Goal: Task Accomplishment & Management: Use online tool/utility

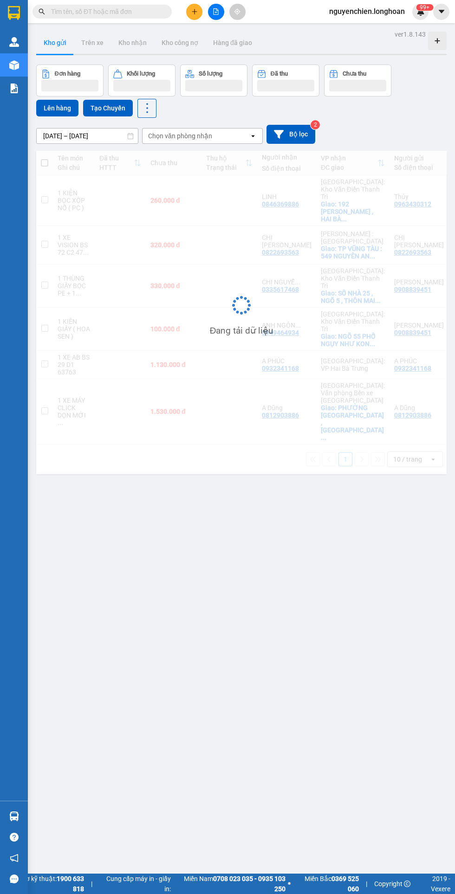
click at [109, 108] on button "Tạo Chuyến" at bounding box center [108, 108] width 50 height 17
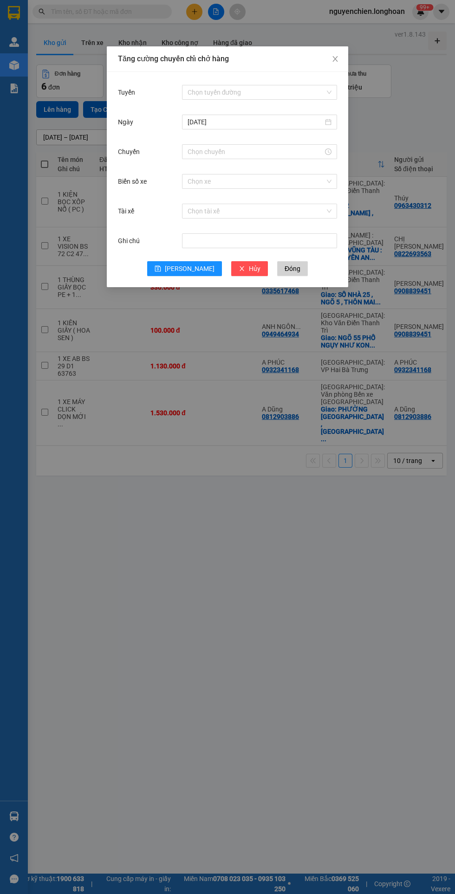
click at [261, 150] on input "Chuyến" at bounding box center [256, 152] width 136 height 10
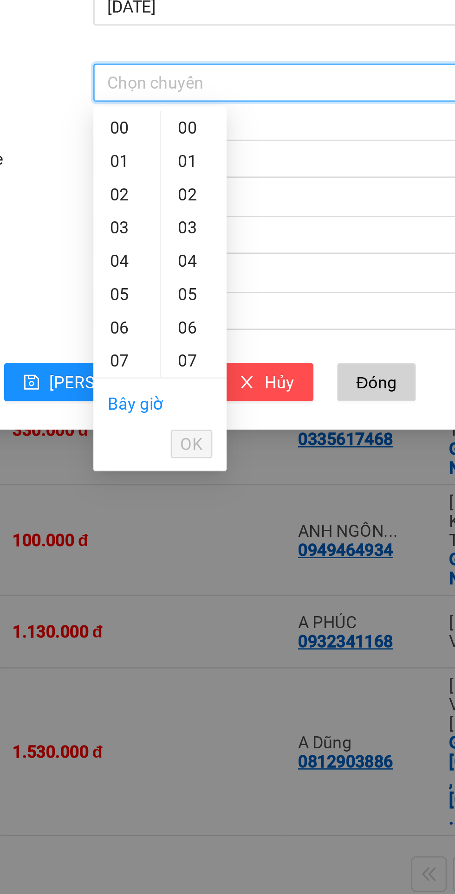
click at [198, 278] on link "Bây giờ" at bounding box center [199, 276] width 22 height 7
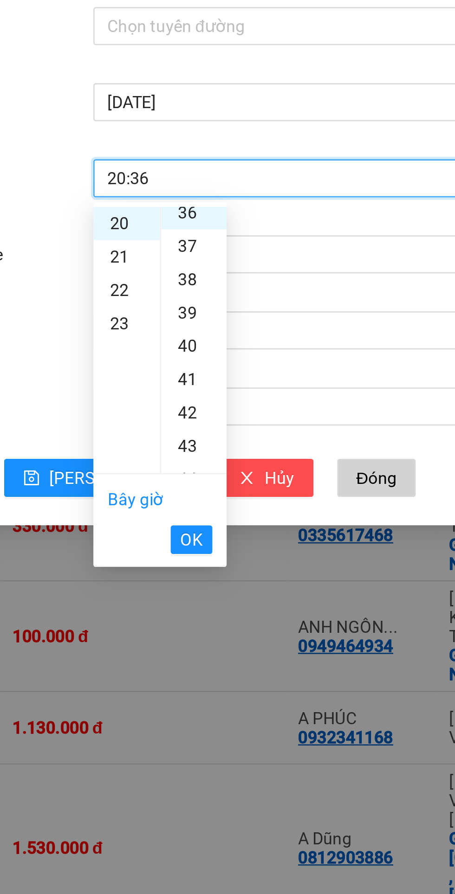
scroll to position [468, 0]
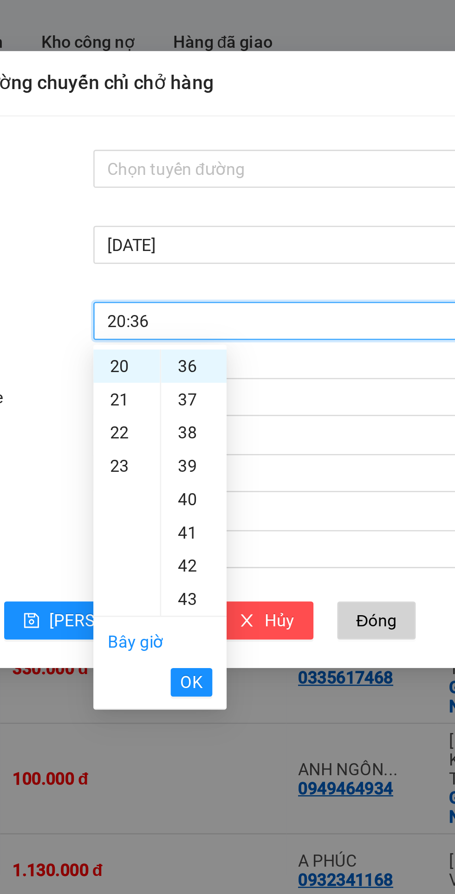
click at [257, 92] on input "Tuyến" at bounding box center [256, 92] width 137 height 14
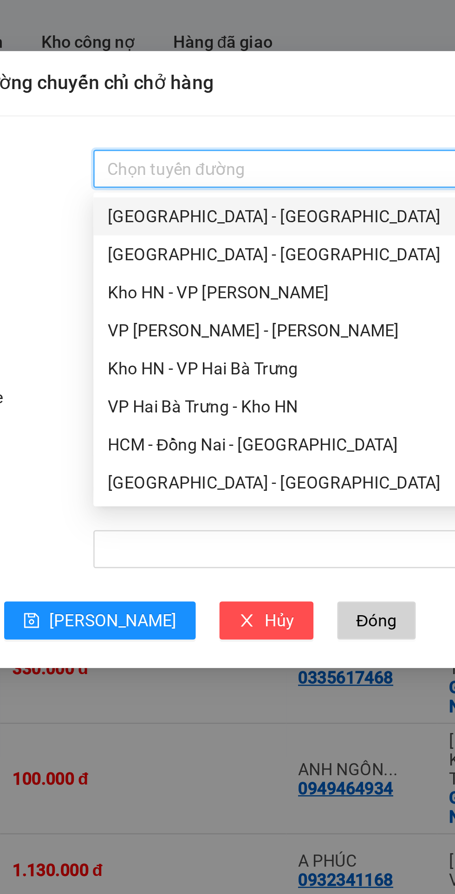
click at [249, 87] on input "Tuyến" at bounding box center [256, 92] width 137 height 14
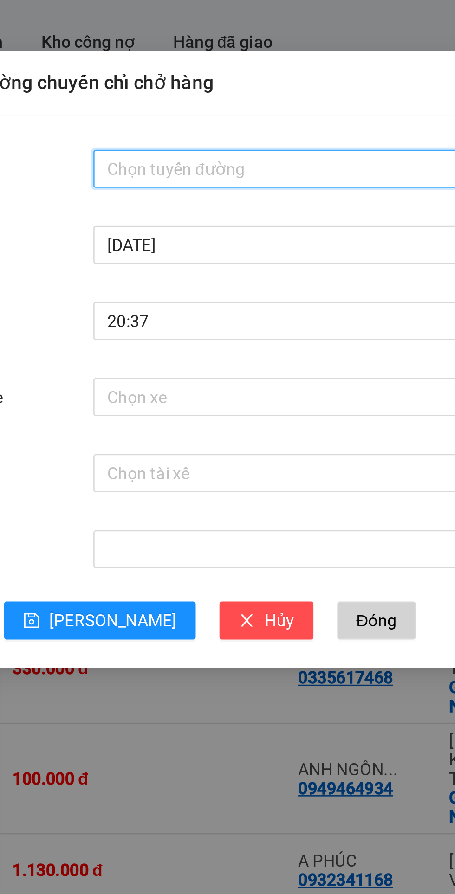
click at [238, 149] on input "20:37" at bounding box center [256, 152] width 136 height 10
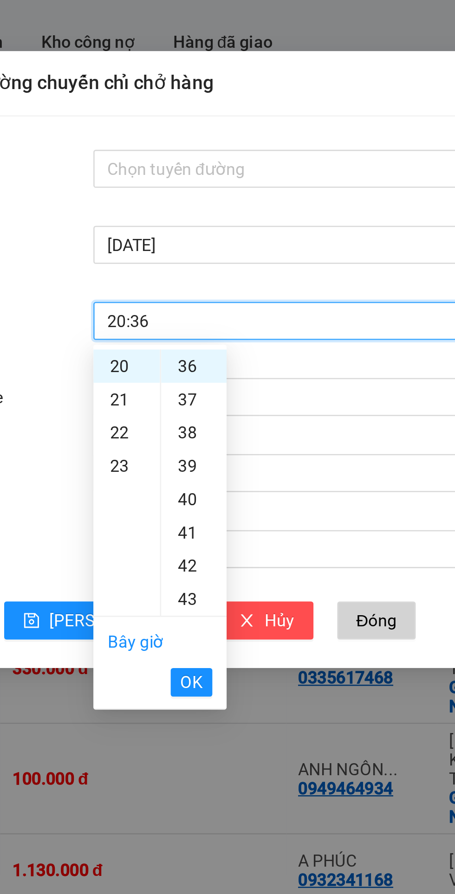
click at [223, 167] on div "36" at bounding box center [221, 169] width 26 height 13
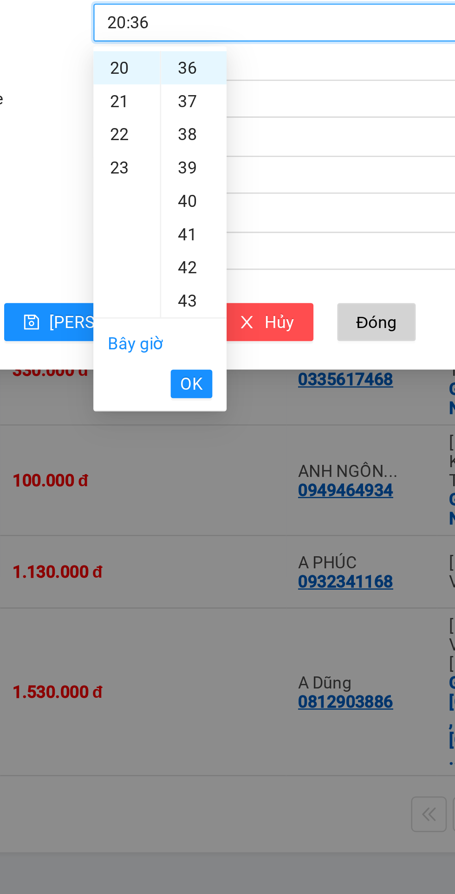
click at [220, 294] on span "OK" at bounding box center [220, 293] width 9 height 10
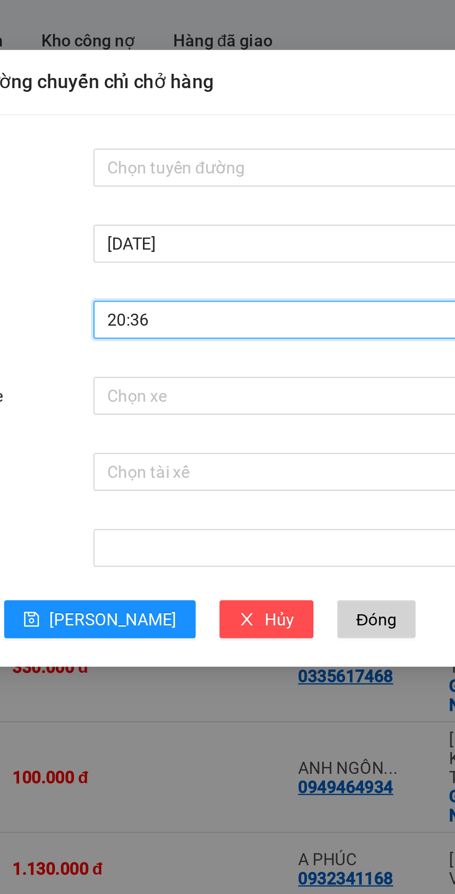
type input "20:36"
click at [254, 89] on input "Tuyến" at bounding box center [256, 92] width 137 height 14
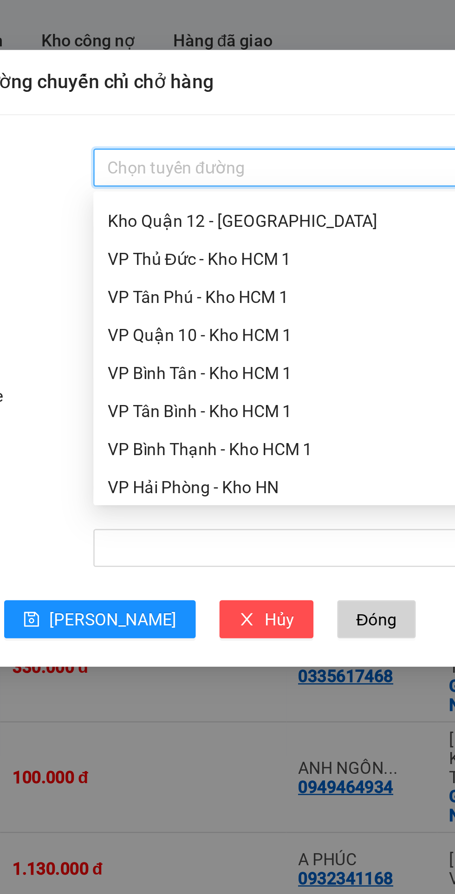
scroll to position [376, 0]
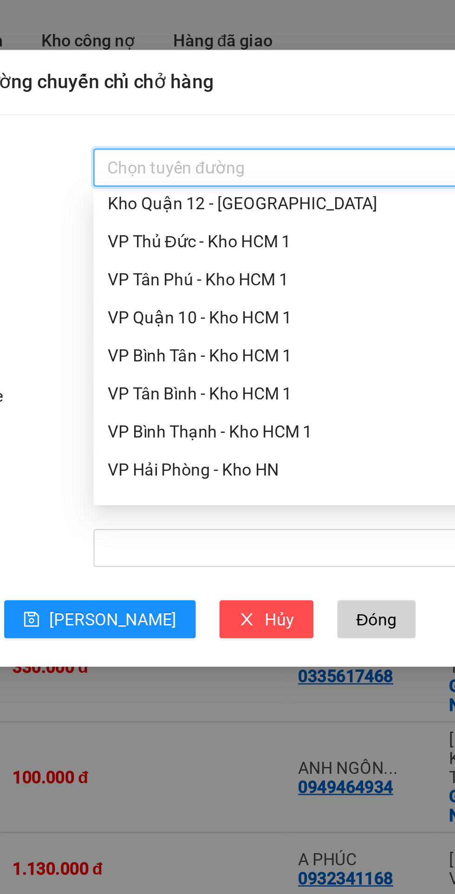
click at [246, 179] on div "VP Tân Bình - Kho HCM 1" at bounding box center [260, 180] width 144 height 10
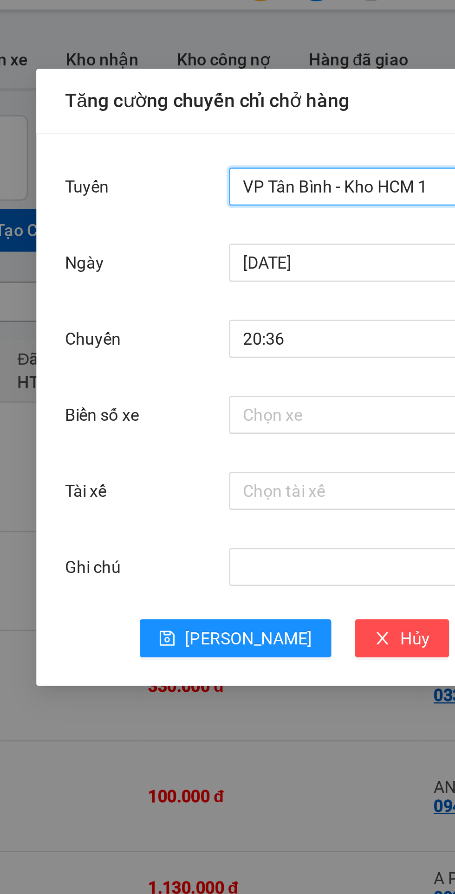
click at [229, 183] on input "Biển số xe" at bounding box center [256, 182] width 137 height 14
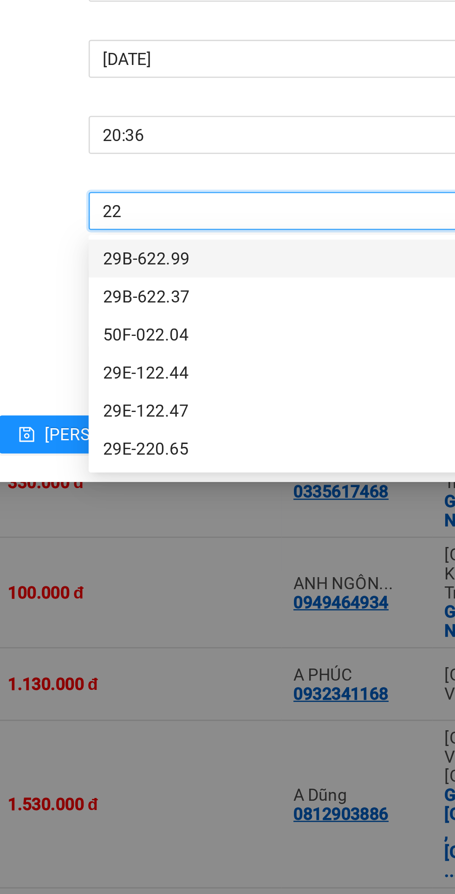
type input "2"
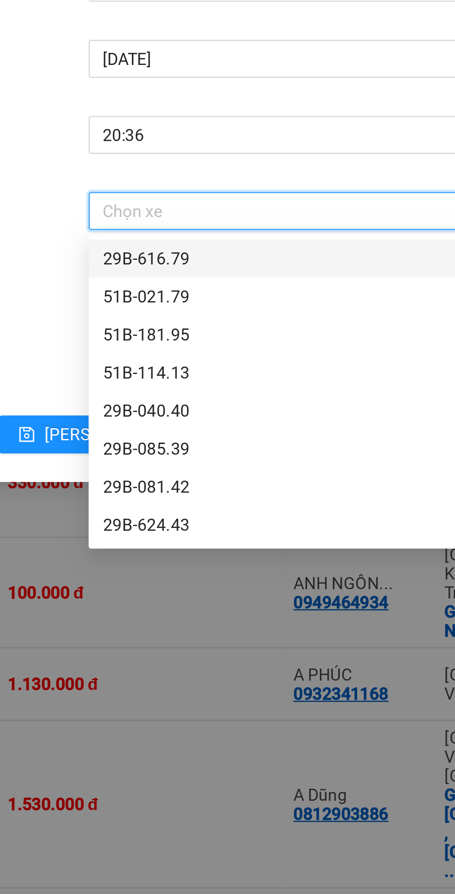
click at [162, 206] on div "Tài xế" at bounding box center [150, 211] width 64 height 19
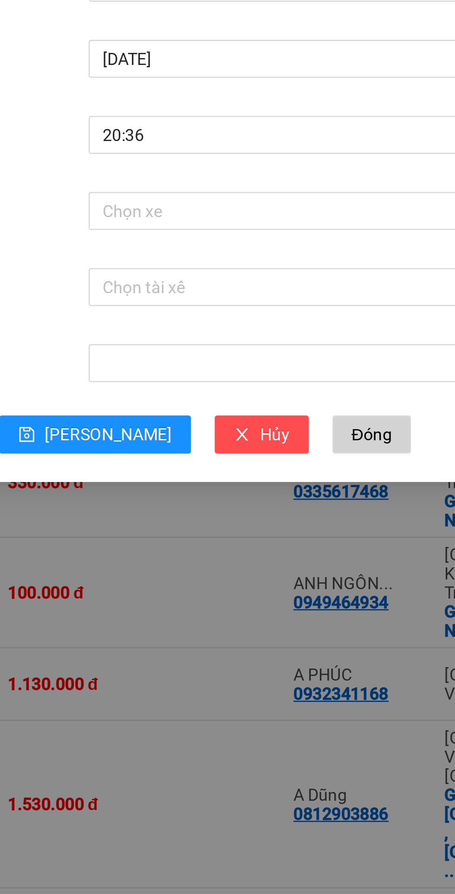
click at [265, 210] on input "Tài xế" at bounding box center [256, 211] width 137 height 14
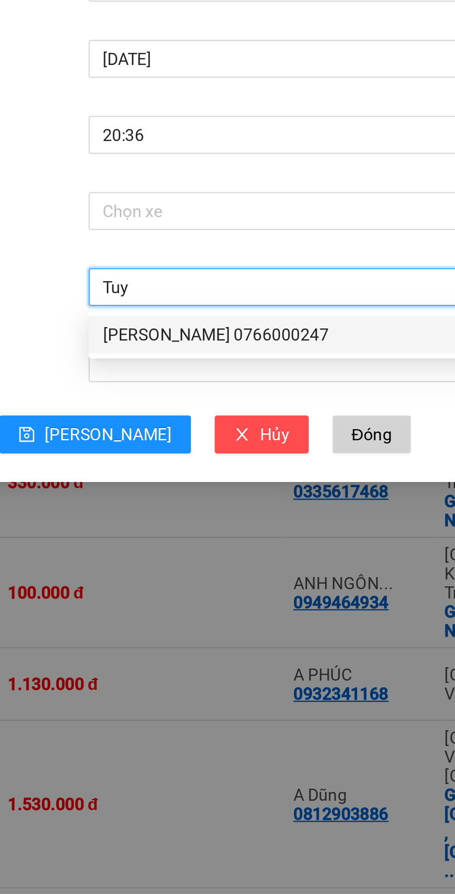
type input "Tuyến"
click at [279, 226] on div "NGUYỄN MINH TUYẾN 0766000247" at bounding box center [260, 230] width 144 height 10
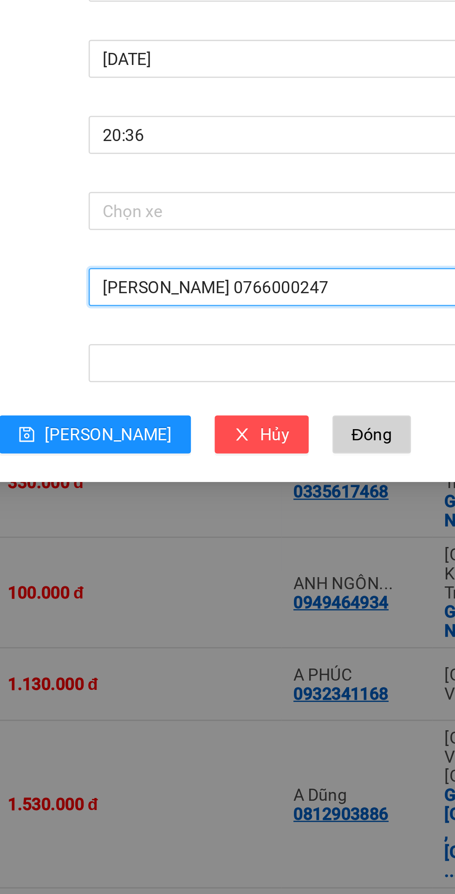
click at [258, 179] on input "Biển số xe" at bounding box center [256, 182] width 137 height 14
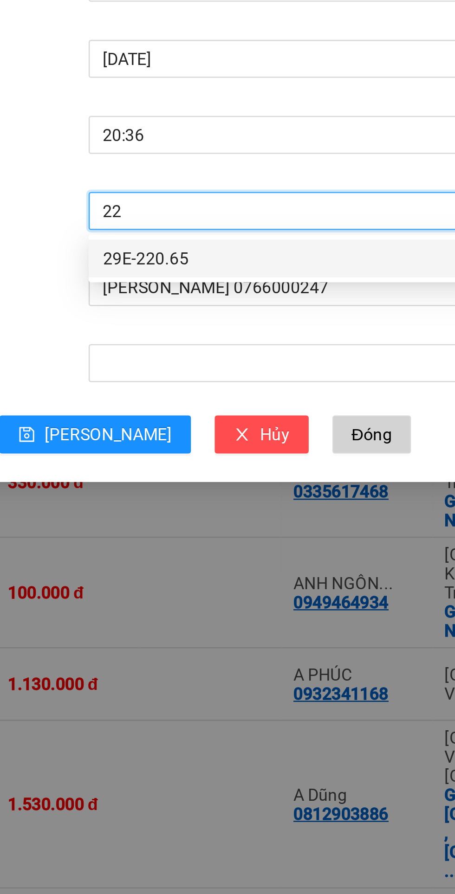
type input "2"
type input "7"
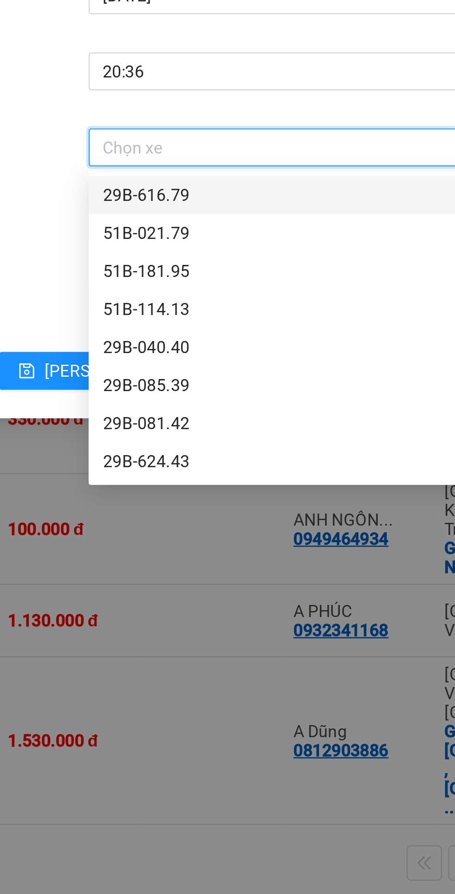
click at [161, 209] on div "Tài xế" at bounding box center [150, 211] width 64 height 19
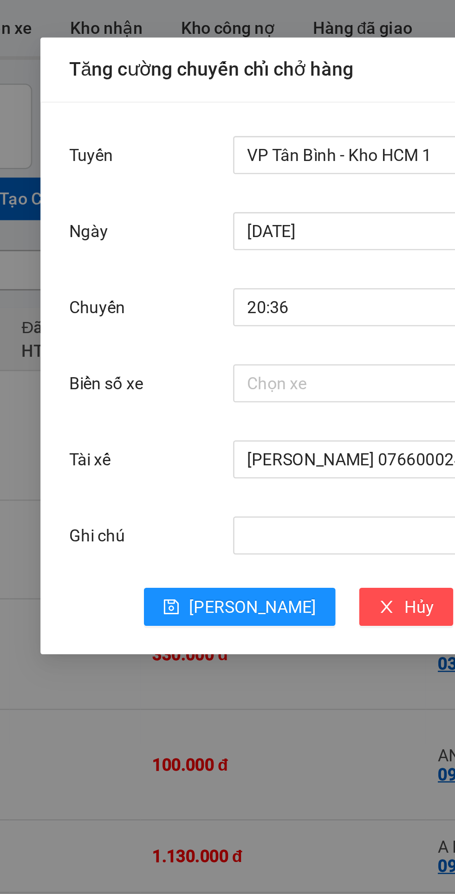
click at [222, 179] on input "Biển số xe" at bounding box center [256, 182] width 137 height 14
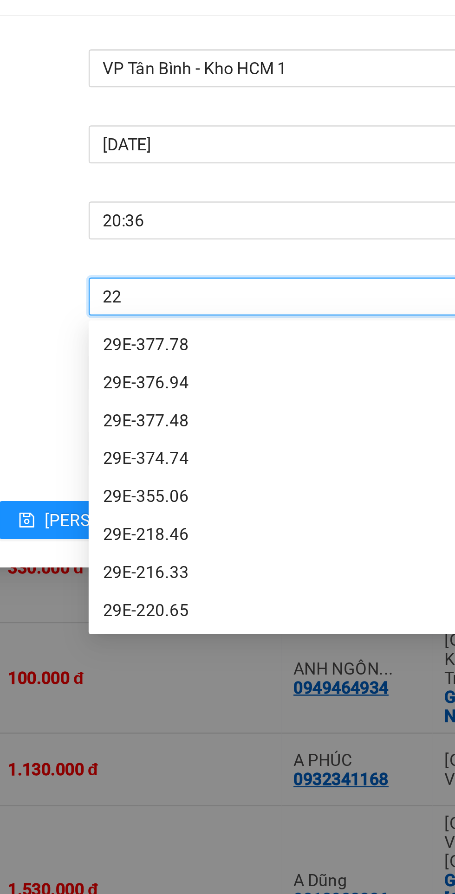
scroll to position [0, 0]
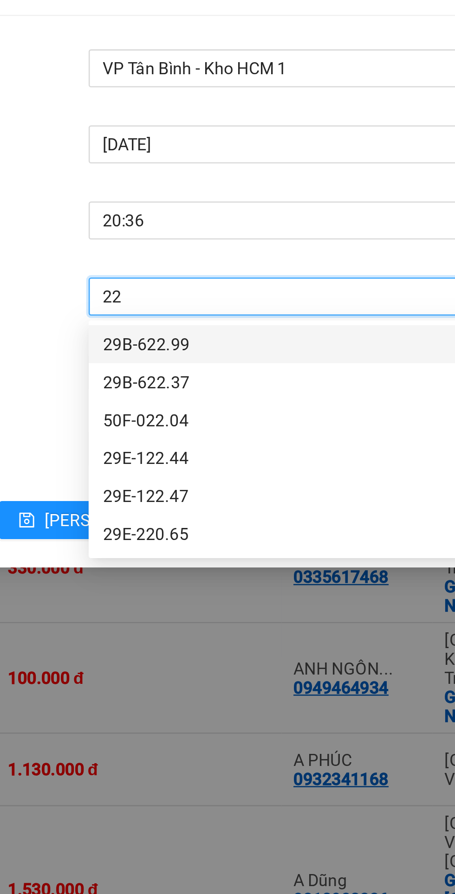
type input "2"
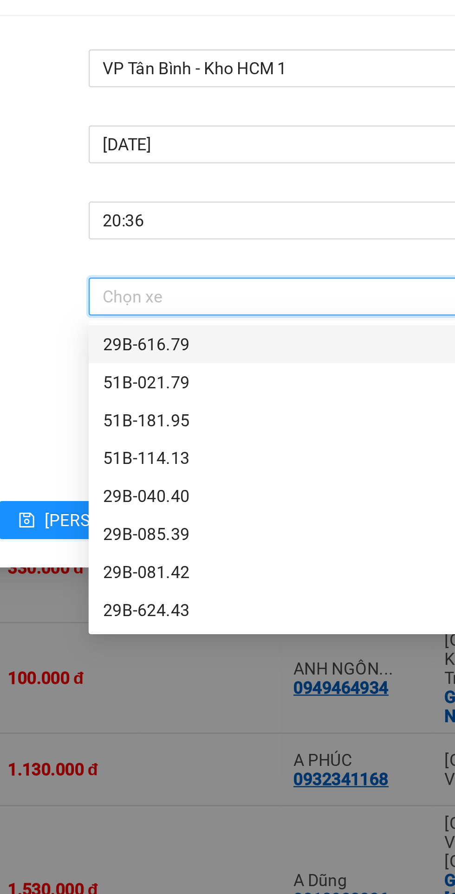
type input "T"
click at [166, 163] on div "Chuyến 20:36" at bounding box center [227, 157] width 219 height 30
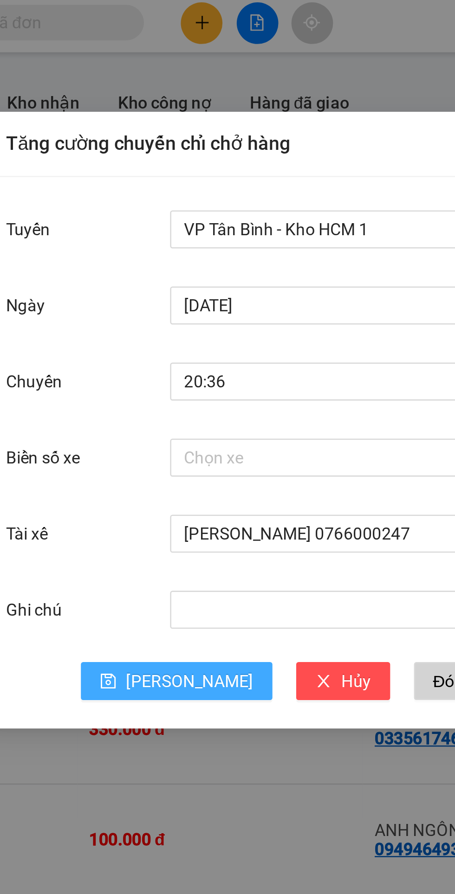
click at [161, 269] on icon "save" at bounding box center [158, 268] width 6 height 6
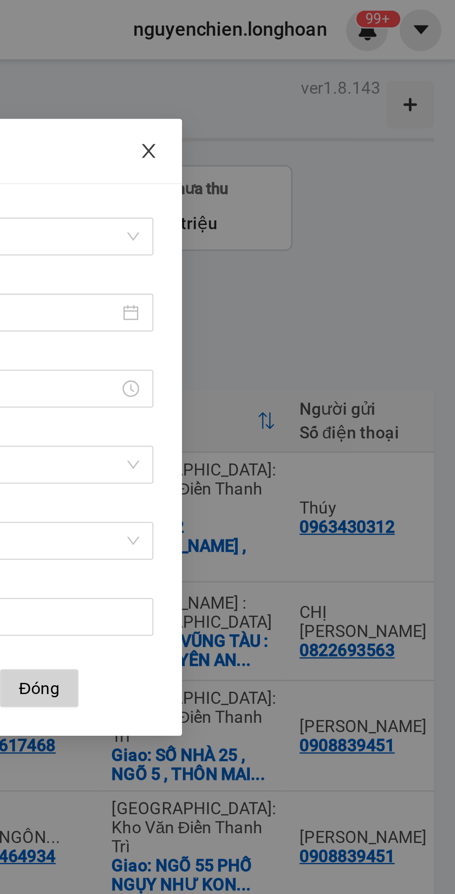
click at [334, 62] on icon "close" at bounding box center [334, 58] width 7 height 7
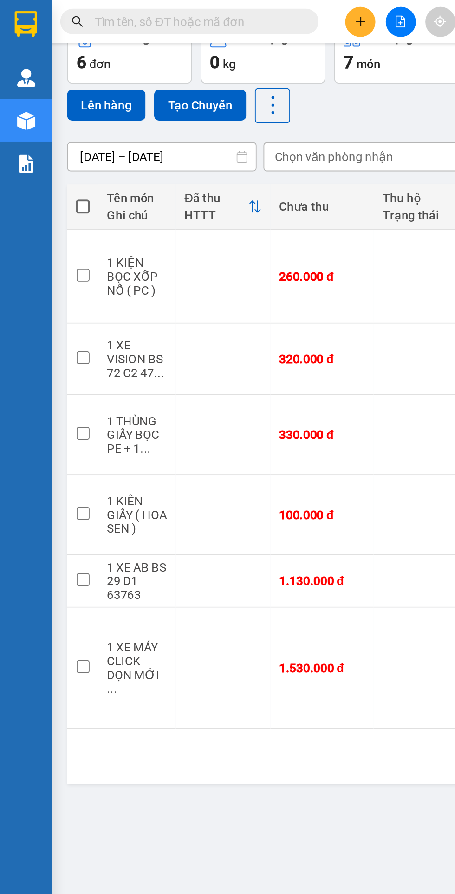
click at [42, 108] on span at bounding box center [44, 111] width 7 height 7
click at [45, 107] on input "checkbox" at bounding box center [45, 107] width 0 height 0
checkbox input "true"
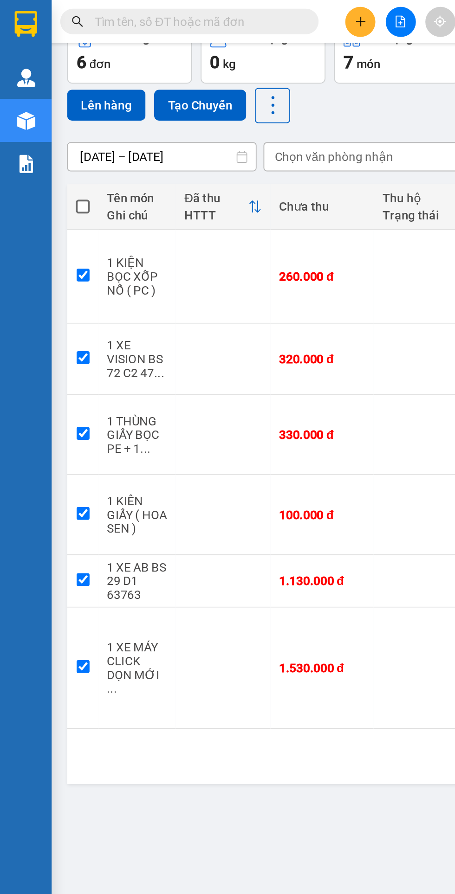
checkbox input "true"
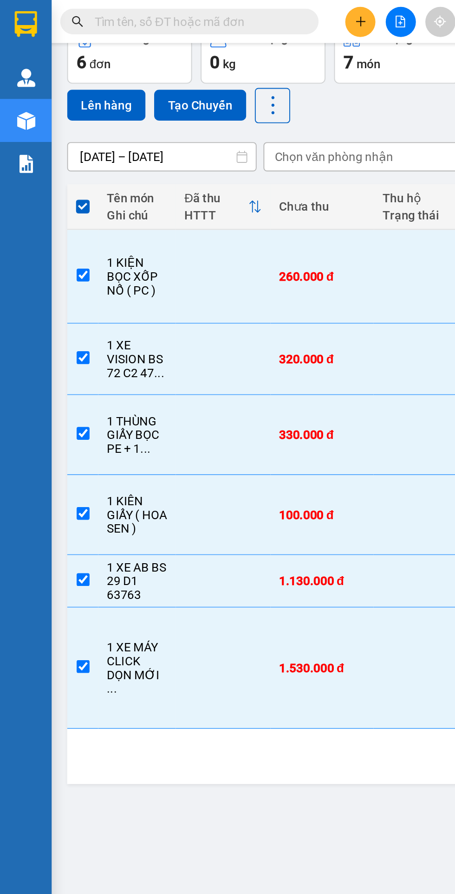
click at [54, 55] on button "Lên hàng" at bounding box center [57, 56] width 42 height 17
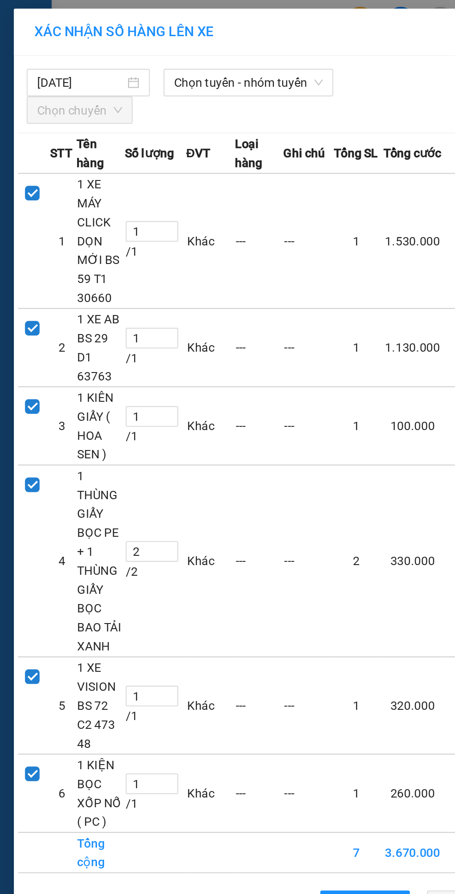
click at [146, 43] on span "Chọn tuyến - nhóm tuyến" at bounding box center [134, 45] width 80 height 14
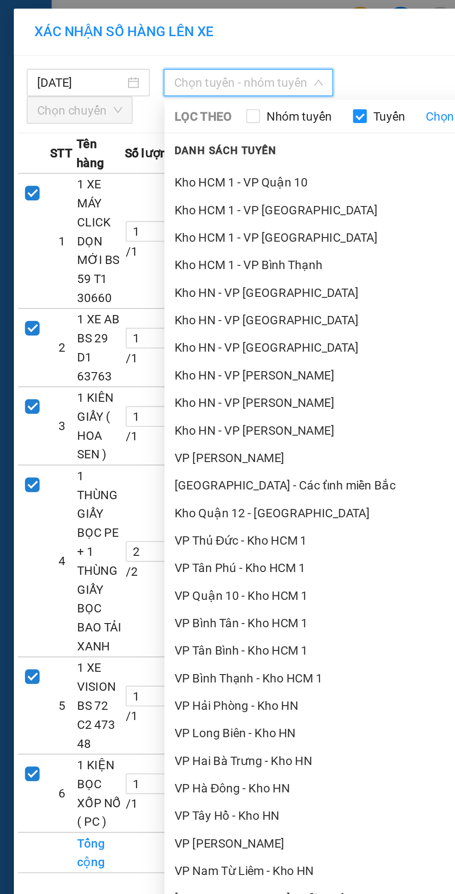
scroll to position [212, 0]
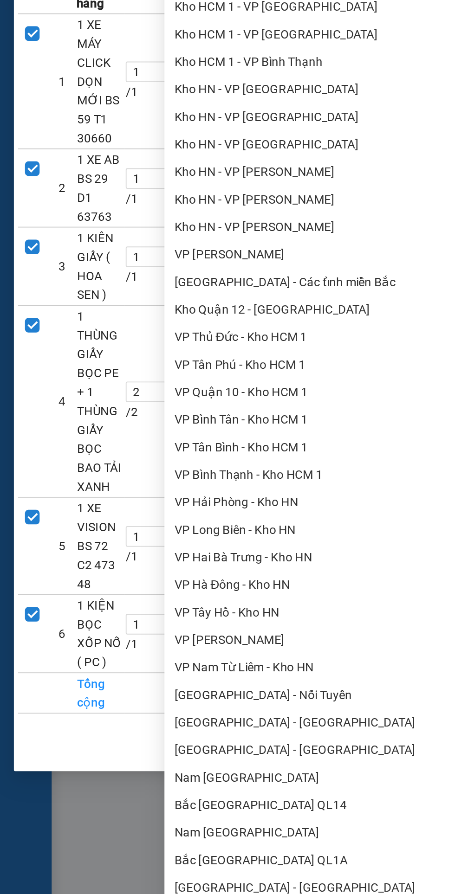
click at [142, 325] on li "VP Tân Bình - Kho HCM 1" at bounding box center [195, 327] width 213 height 15
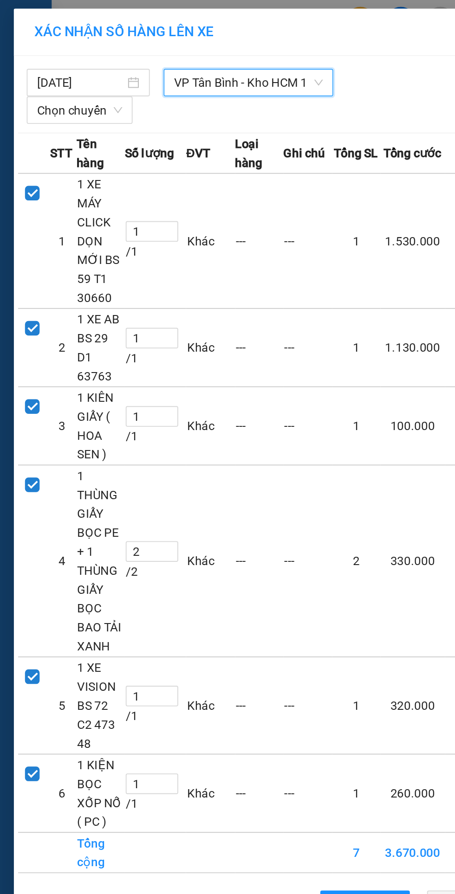
click at [40, 61] on span "Chọn chuyến" at bounding box center [43, 59] width 46 height 14
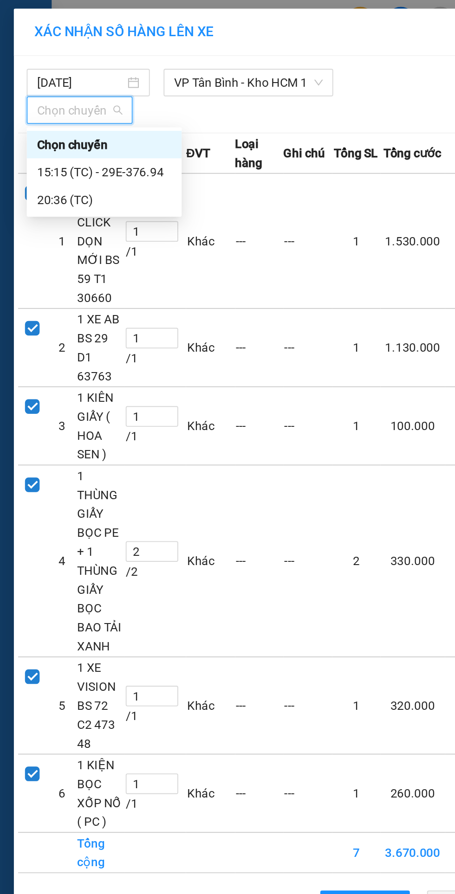
click at [75, 110] on div "20:36 (TC)" at bounding box center [56, 108] width 72 height 10
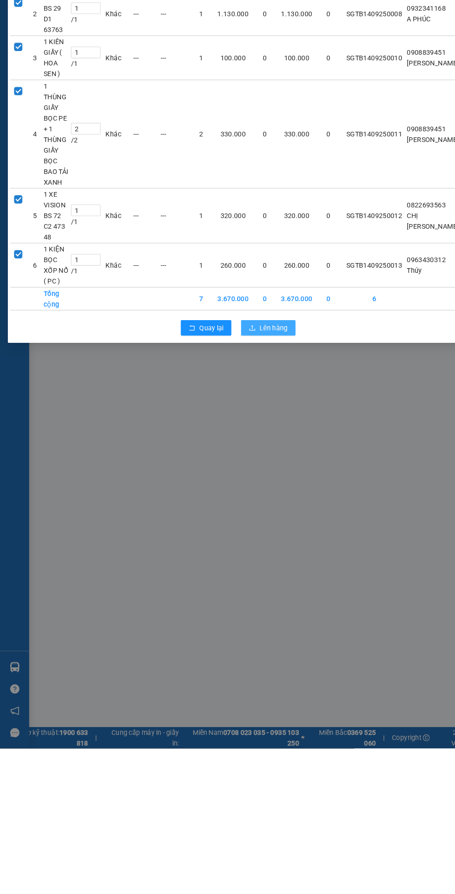
click at [254, 496] on span "Lên hàng" at bounding box center [261, 492] width 27 height 10
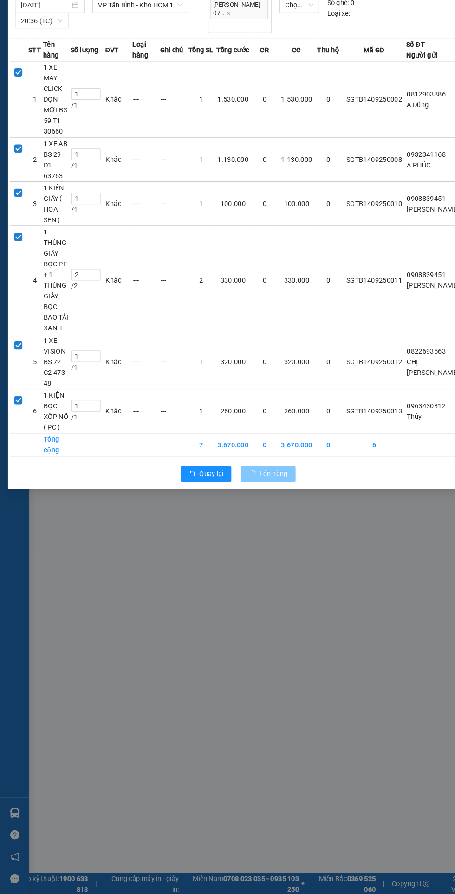
scroll to position [0, 0]
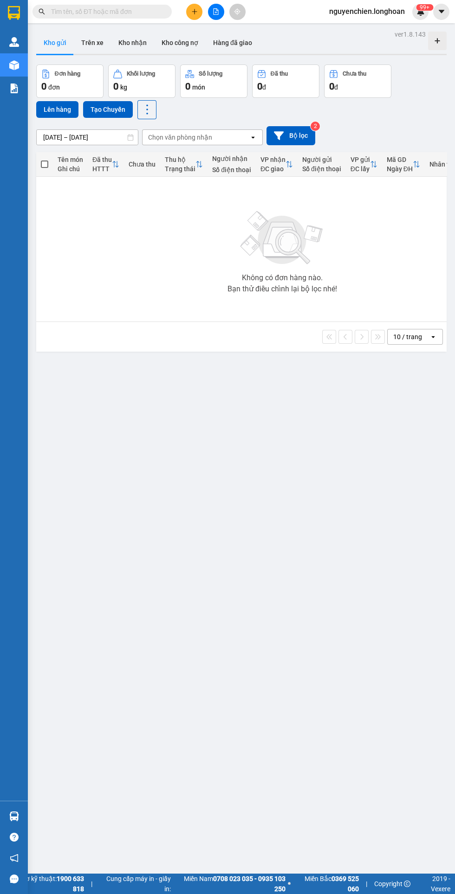
click at [134, 47] on button "Kho nhận" at bounding box center [132, 43] width 43 height 22
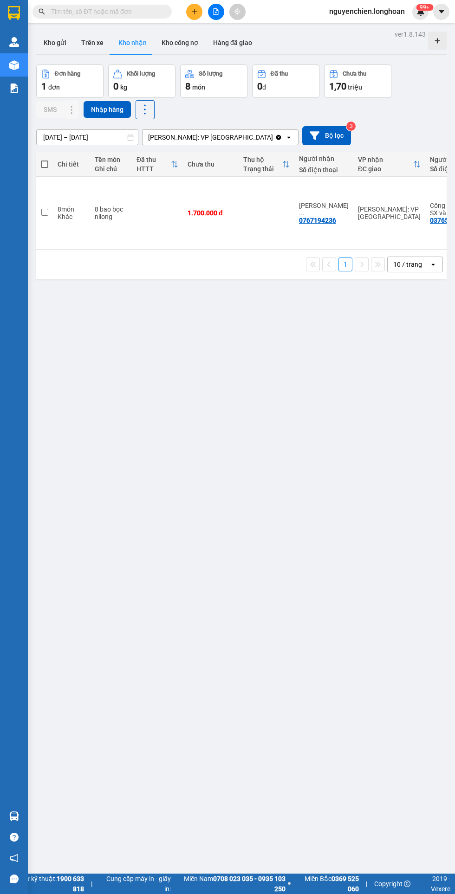
click at [55, 45] on button "Kho gửi" at bounding box center [55, 43] width 38 height 22
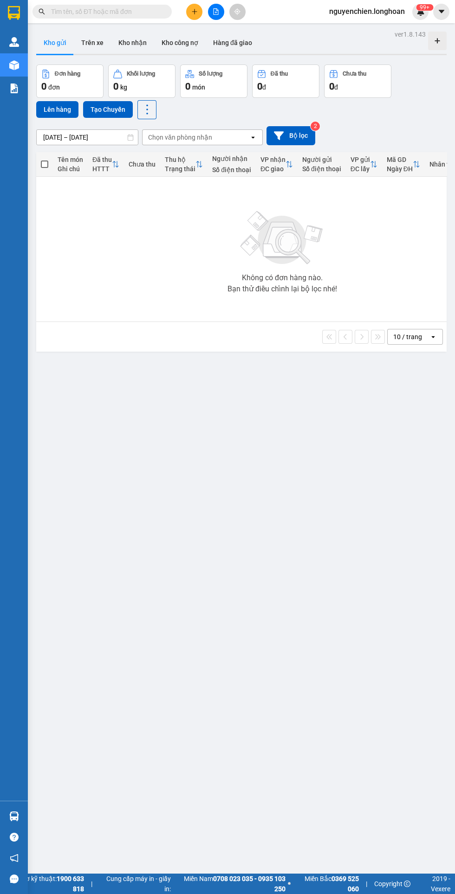
click at [216, 12] on icon "file-add" at bounding box center [215, 11] width 5 height 6
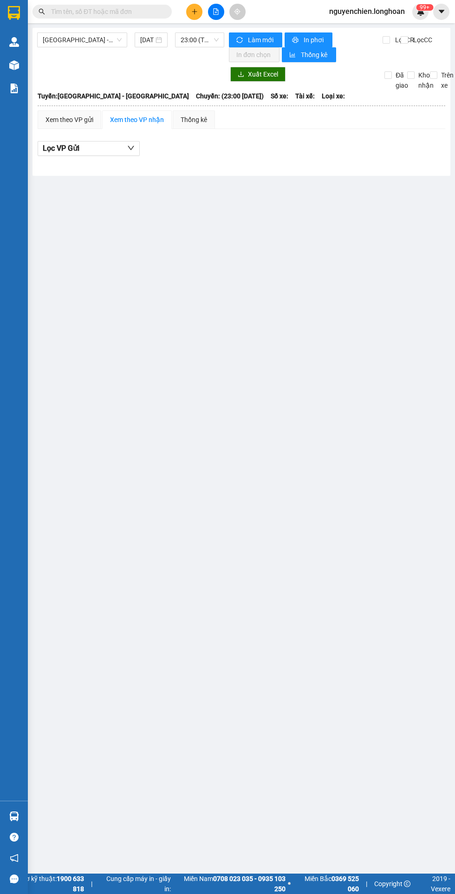
click at [79, 40] on span "Hải Phòng - Hà Nội" at bounding box center [82, 40] width 79 height 14
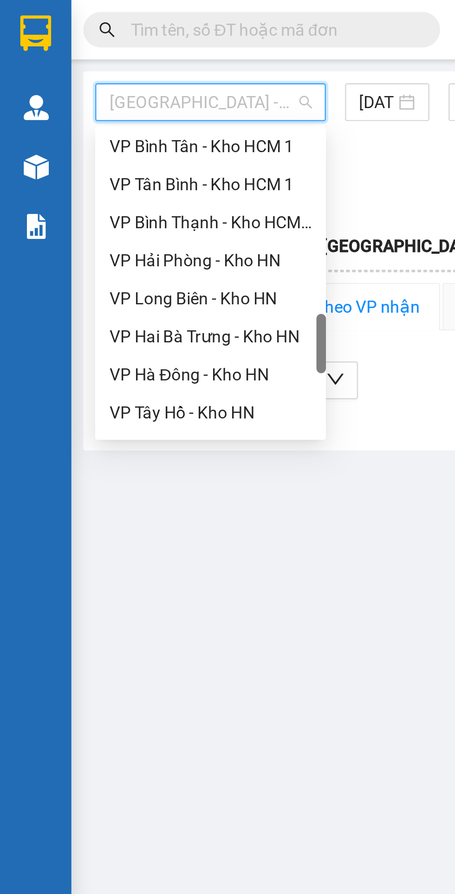
scroll to position [448, 0]
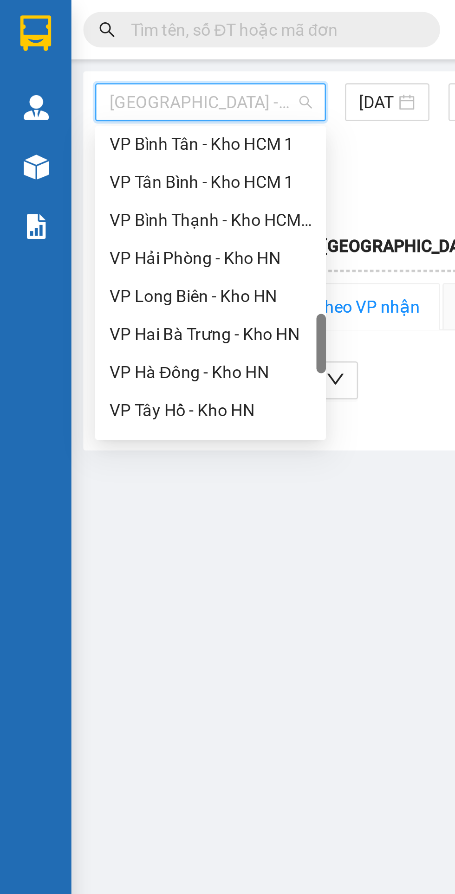
click at [82, 72] on div "VP Tân Bình - Kho HCM 1" at bounding box center [82, 71] width 79 height 10
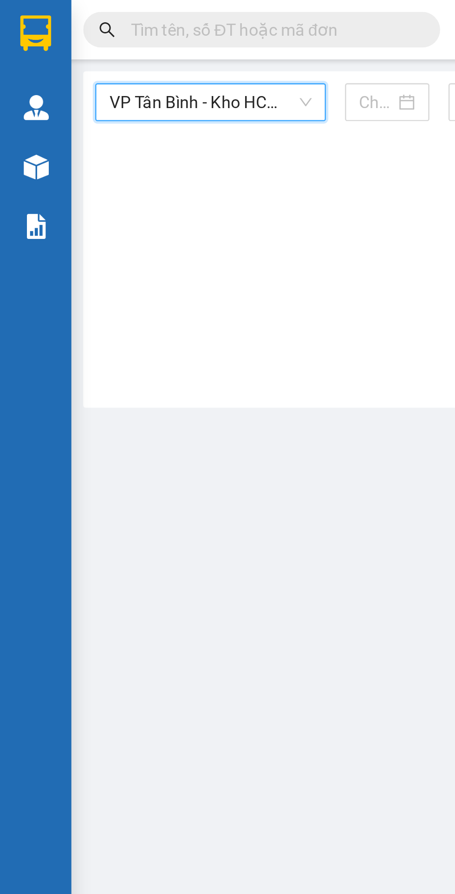
type input "14/09/2025"
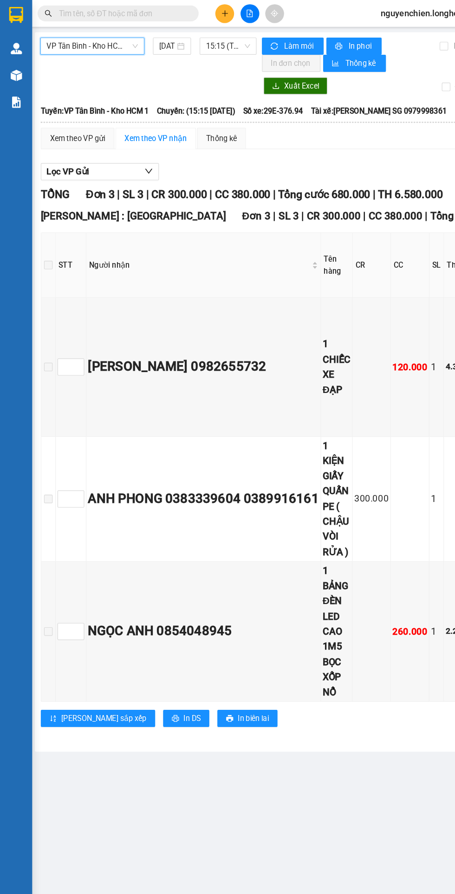
scroll to position [0, 3]
click at [182, 42] on span "15:15 (TC) - 29E-376.94" at bounding box center [197, 40] width 38 height 14
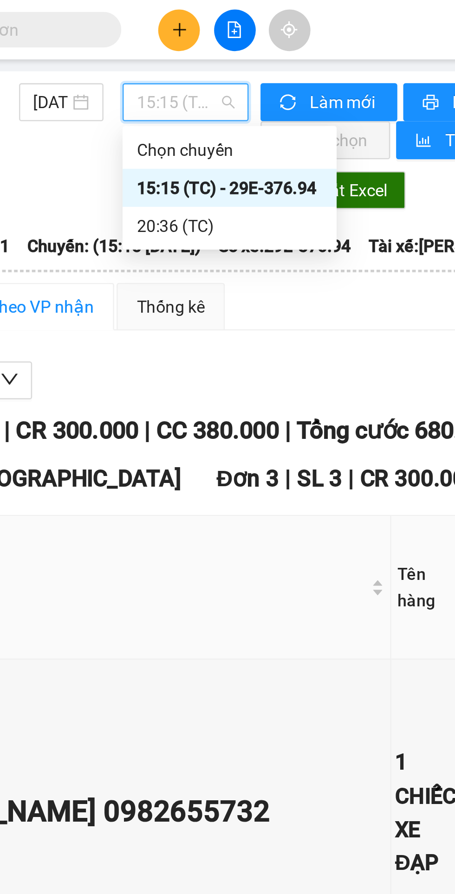
click at [196, 88] on div "20:36 (TC)" at bounding box center [214, 88] width 72 height 10
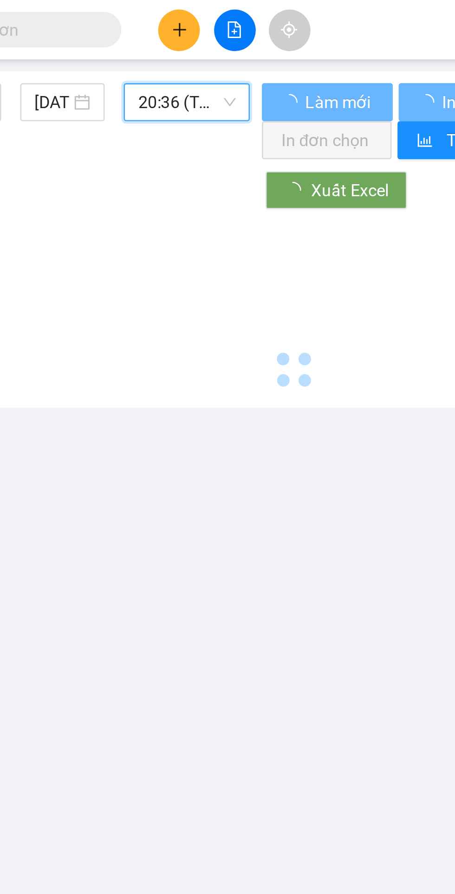
scroll to position [0, 2]
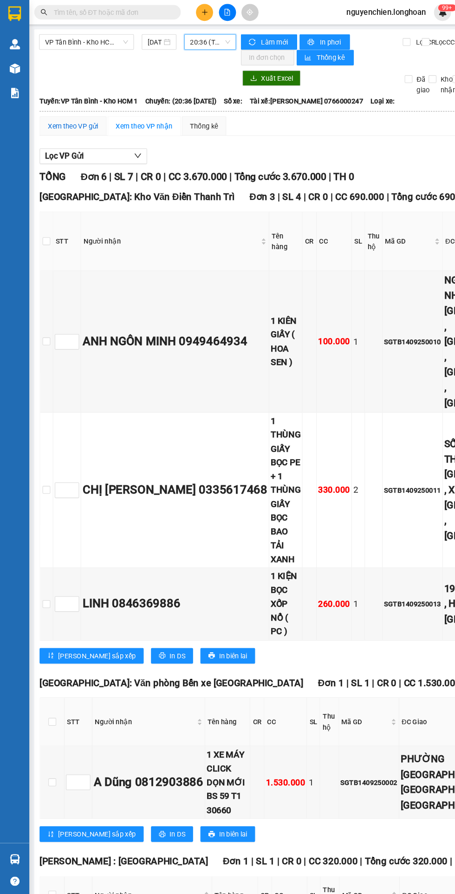
click at [72, 120] on div "Xem theo VP gửi" at bounding box center [69, 120] width 48 height 10
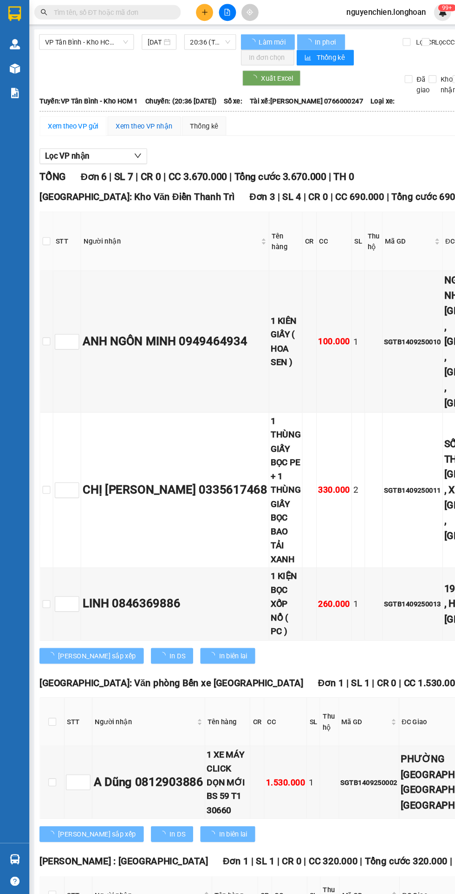
click at [135, 118] on div "Xem theo VP nhận" at bounding box center [137, 120] width 54 height 10
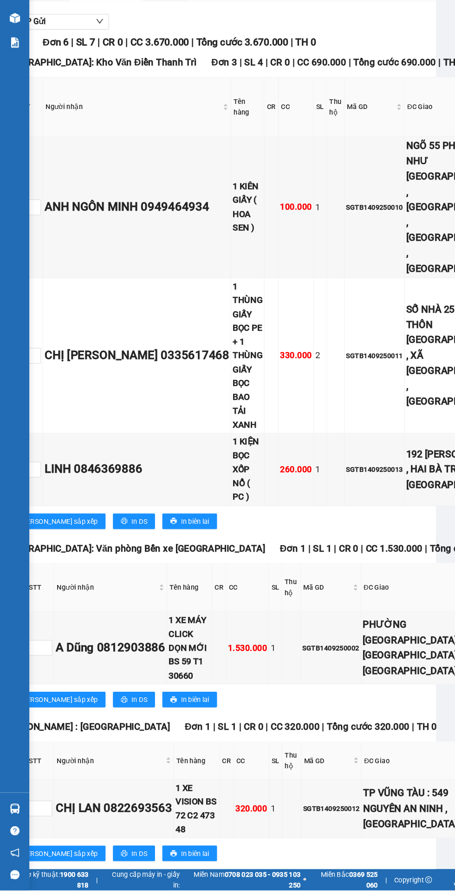
scroll to position [0, 36]
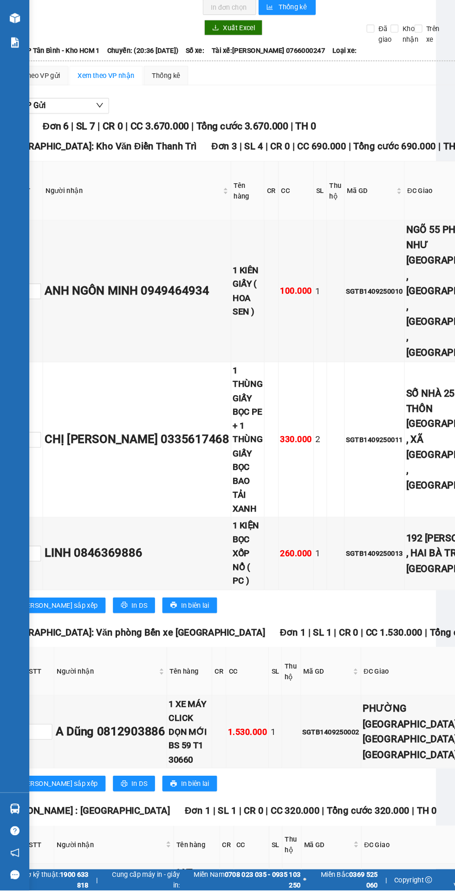
click at [15, 88] on img at bounding box center [14, 89] width 10 height 10
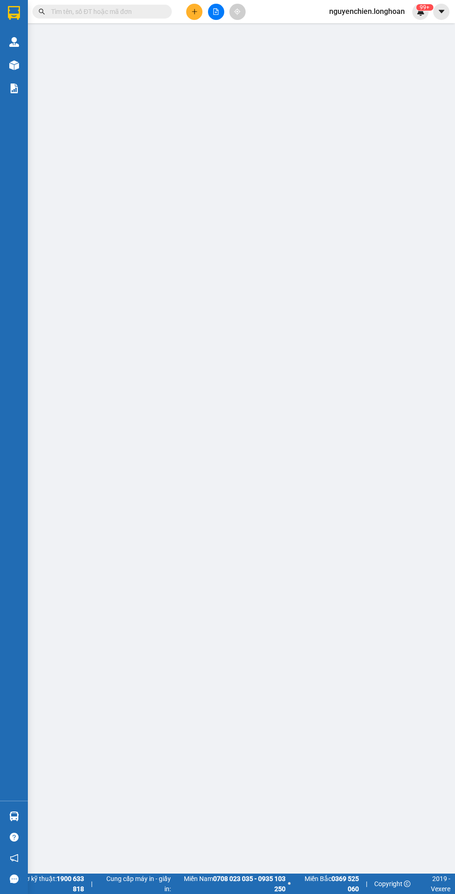
click at [14, 65] on img at bounding box center [14, 65] width 10 height 10
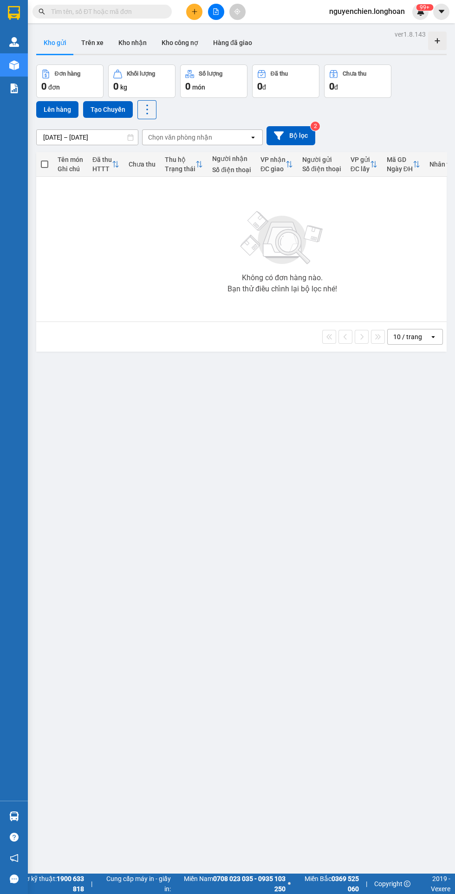
scroll to position [8, 0]
